Goal: Navigation & Orientation: Find specific page/section

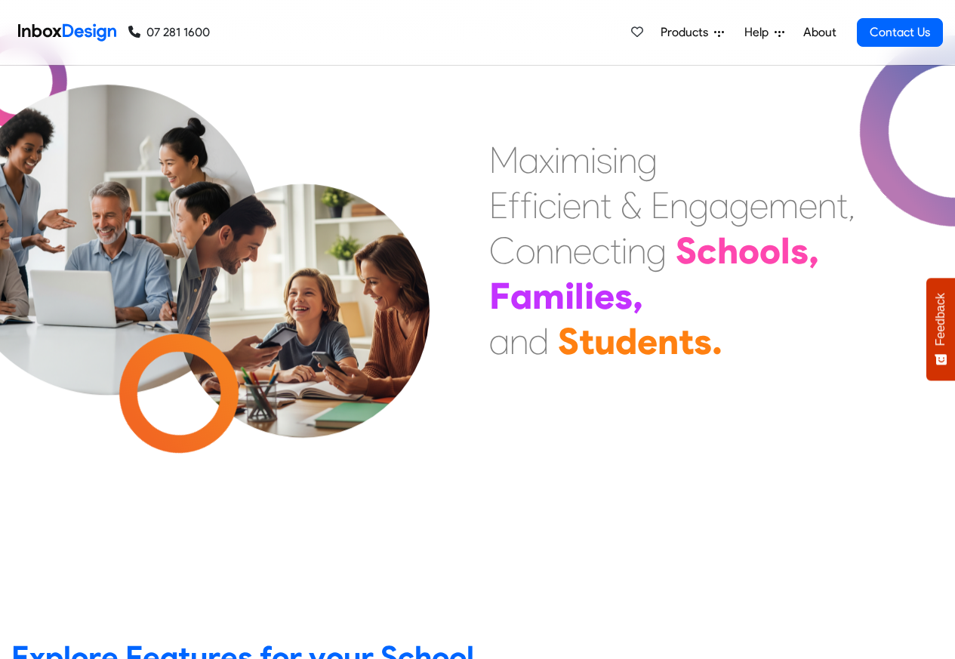
scroll to position [453, 0]
